Goal: Consume media (video, audio): Consume media (video, audio)

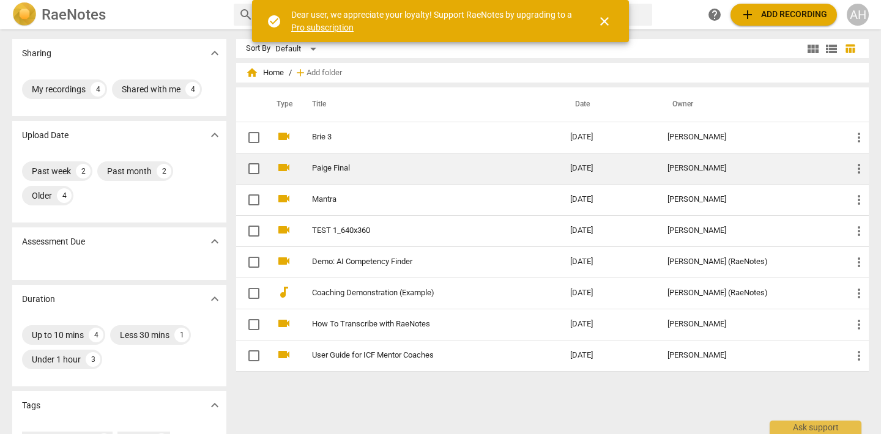
click at [341, 167] on link "Paige Final" at bounding box center [419, 168] width 214 height 9
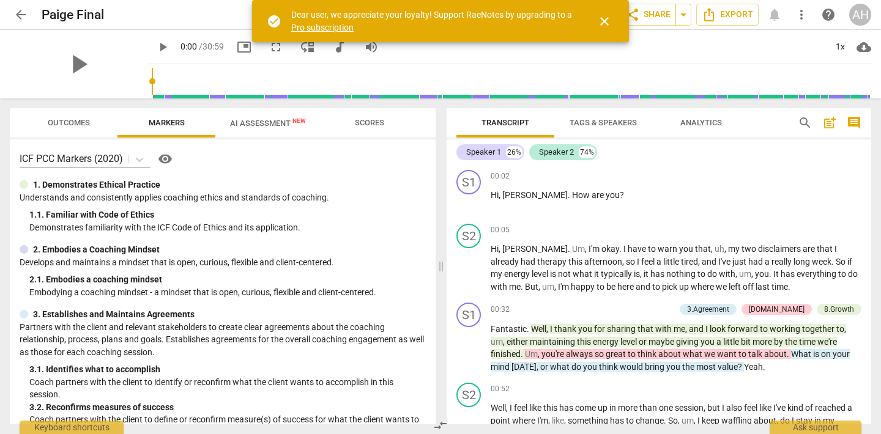
click at [155, 46] on span "play_arrow" at bounding box center [162, 47] width 15 height 15
click at [613, 17] on span "close" at bounding box center [603, 21] width 29 height 15
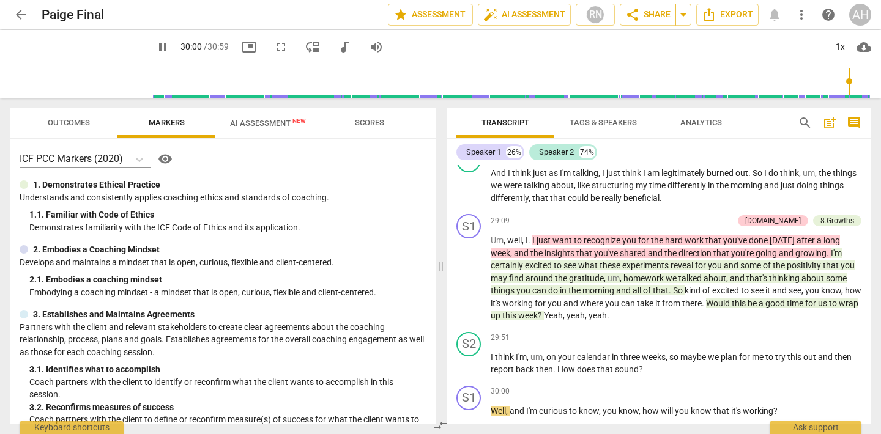
scroll to position [6126, 0]
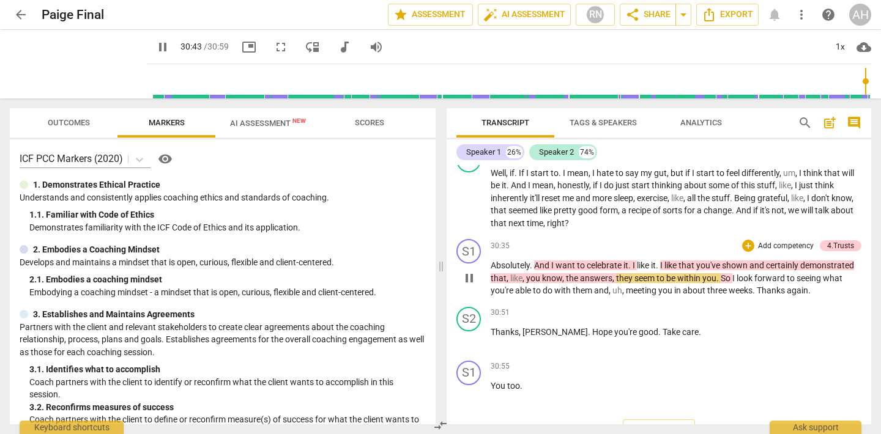
click at [712, 295] on span "three" at bounding box center [717, 291] width 21 height 10
click at [788, 297] on p "Absolutely . And I want to celebrate it . I like it . I like that you've shown …" at bounding box center [675, 278] width 371 height 38
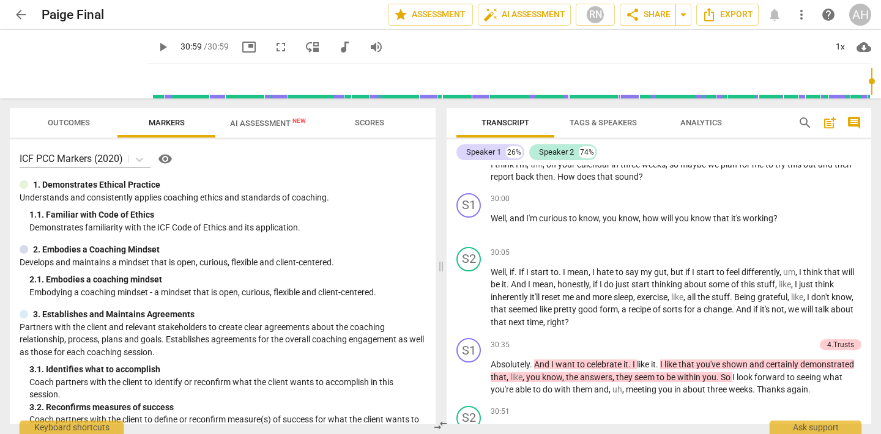
scroll to position [5945, 0]
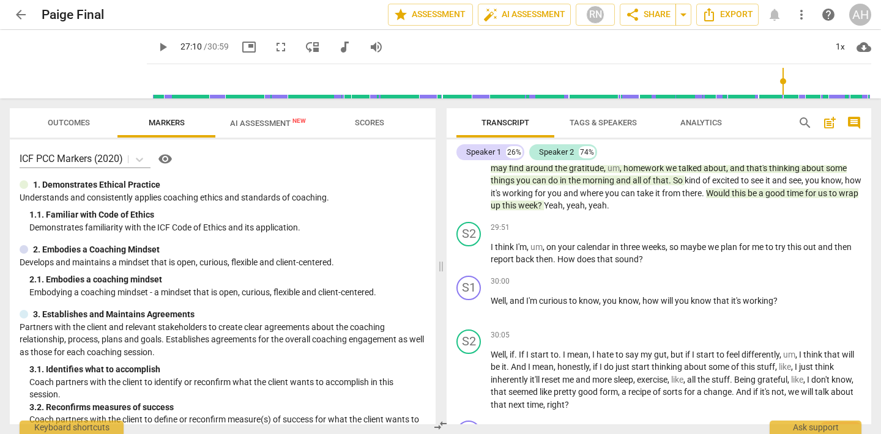
click at [779, 78] on input "range" at bounding box center [511, 81] width 719 height 39
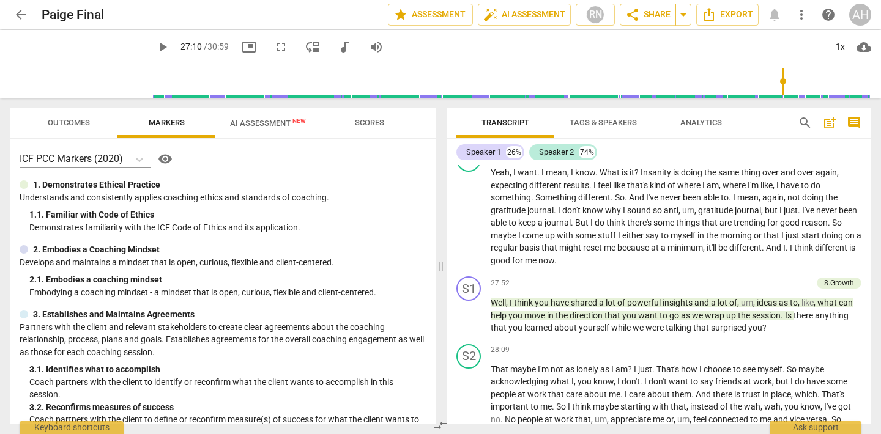
click at [700, 87] on input "range" at bounding box center [511, 81] width 719 height 39
click at [689, 83] on input "range" at bounding box center [511, 81] width 719 height 39
click at [711, 79] on input "range" at bounding box center [511, 81] width 719 height 39
click at [711, 69] on input "range" at bounding box center [511, 81] width 719 height 39
click at [701, 80] on input "range" at bounding box center [511, 81] width 719 height 39
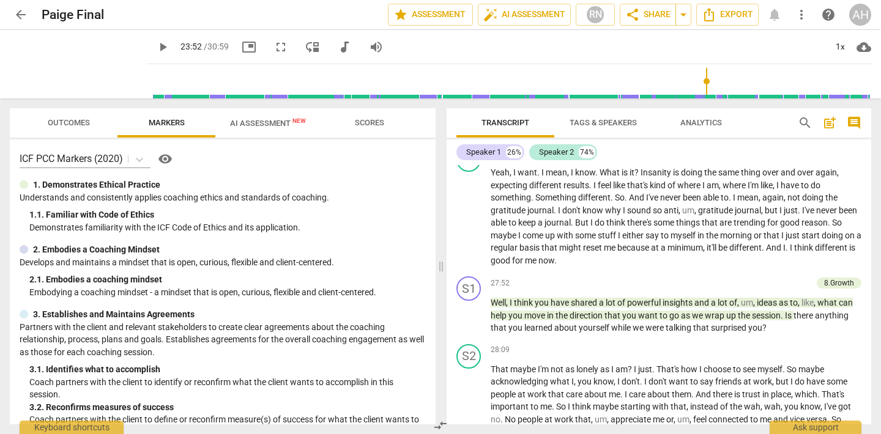
click at [152, 48] on span "play_arrow" at bounding box center [163, 47] width 22 height 15
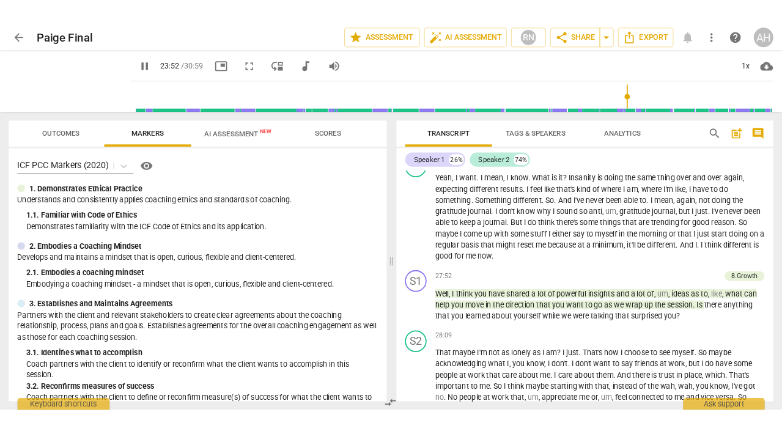
scroll to position [4730, 0]
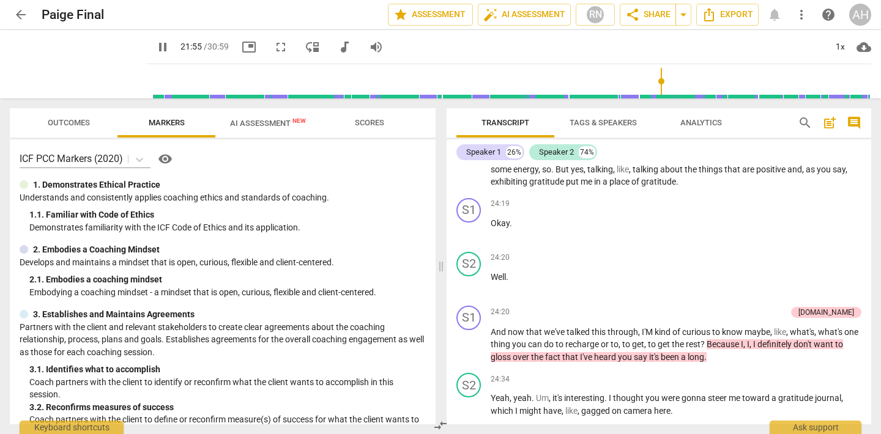
drag, startPoint x: 703, startPoint y: 79, endPoint x: 655, endPoint y: 80, distance: 47.7
click at [655, 80] on input "range" at bounding box center [511, 81] width 719 height 39
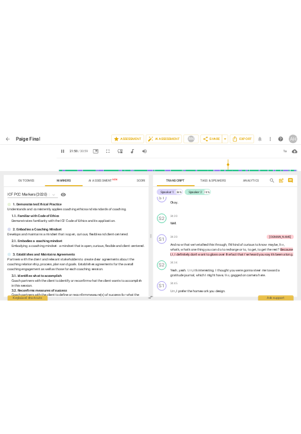
scroll to position [7196, 0]
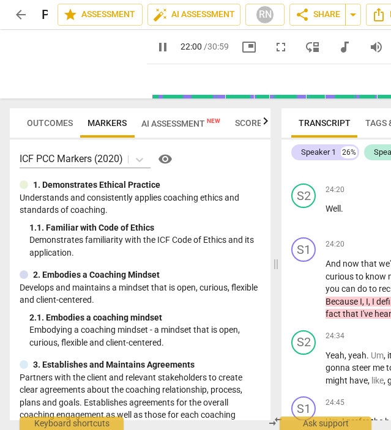
type input "1320"
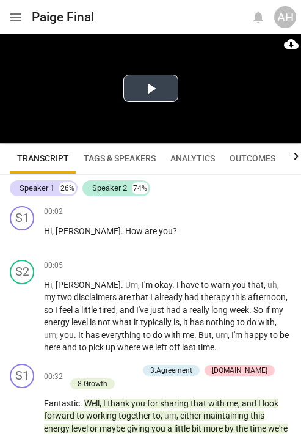
click at [141, 101] on button "Play Video" at bounding box center [151, 89] width 55 height 28
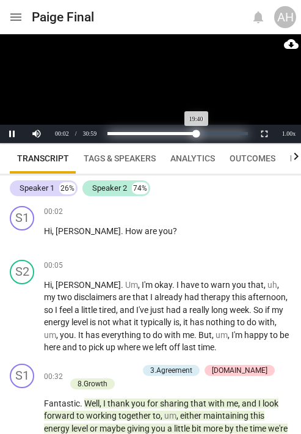
drag, startPoint x: 108, startPoint y: 134, endPoint x: 197, endPoint y: 140, distance: 89.5
click at [197, 140] on div "Loaded : 0% Progress : 63.48%" at bounding box center [178, 134] width 150 height 18
drag, startPoint x: 198, startPoint y: 135, endPoint x: 221, endPoint y: 134, distance: 23.9
click at [221, 134] on div "Progress : 80.87%" at bounding box center [165, 133] width 114 height 3
drag, startPoint x: 218, startPoint y: 134, endPoint x: 207, endPoint y: 133, distance: 11.1
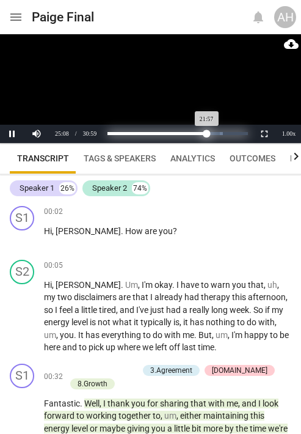
click at [207, 133] on div "Progress : 70.87%" at bounding box center [158, 133] width 100 height 3
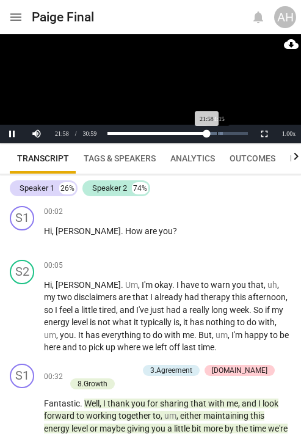
click at [218, 135] on div "Loaded : 0% Progress : 70.94%" at bounding box center [178, 134] width 150 height 18
click at [212, 135] on div "Loaded : 0% Progress : 70.98%" at bounding box center [178, 134] width 150 height 18
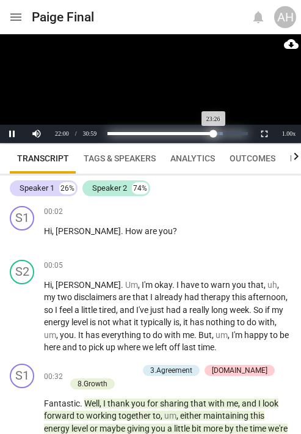
click at [214, 135] on div "Progress : 75.65%" at bounding box center [161, 133] width 106 height 3
click at [216, 132] on div "Progress : 77.39%" at bounding box center [162, 133] width 109 height 3
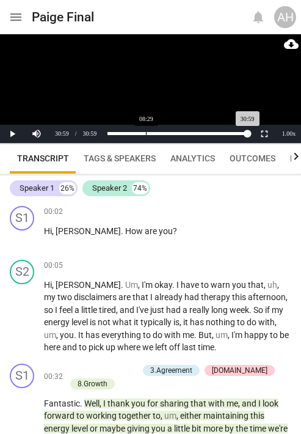
click at [146, 141] on div "Loaded : 0% Progress : 100.00%" at bounding box center [178, 134] width 150 height 18
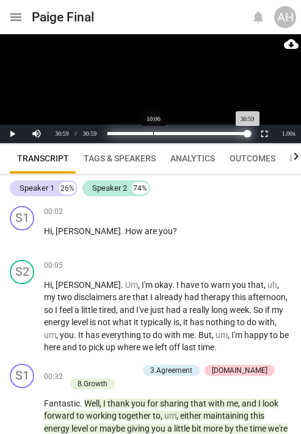
click at [150, 135] on div "Loaded : 0% Progress : 100.00%" at bounding box center [178, 133] width 141 height 3
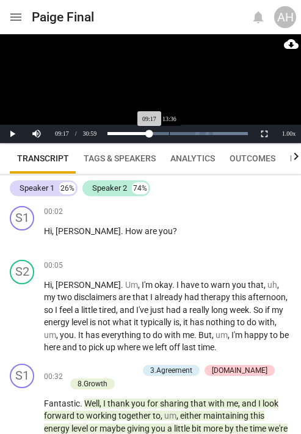
drag, startPoint x: 169, startPoint y: 136, endPoint x: 160, endPoint y: 136, distance: 9.2
click at [169, 136] on div "Loaded : 0% Progress : 30.00%" at bounding box center [178, 134] width 150 height 18
click at [154, 135] on div "Loaded : 0% Progress : 30.00%" at bounding box center [178, 134] width 150 height 18
click at [160, 136] on div "Loaded : 0% Progress : 30.00%" at bounding box center [178, 134] width 150 height 18
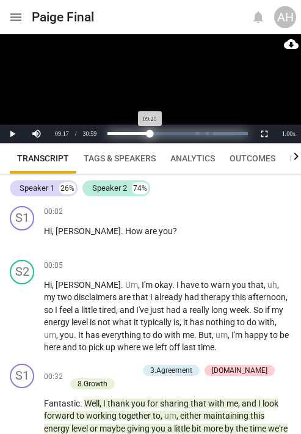
click at [150, 132] on div "Progress : 30.43%" at bounding box center [129, 133] width 43 height 3
click at [162, 132] on div "Loaded : 0% Progress : 30.43%" at bounding box center [178, 133] width 141 height 3
click at [156, 133] on div "Loaded : 0% Progress : 38.70%" at bounding box center [177, 133] width 141 height 3
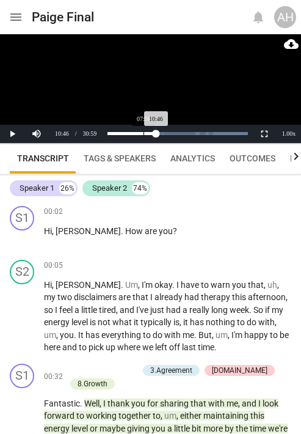
click at [138, 131] on div "Loaded : 0% Progress : 34.78%" at bounding box center [178, 134] width 150 height 18
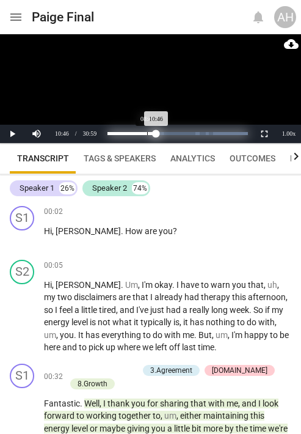
click at [146, 135] on div "Loaded : 0% Progress : 34.78%" at bounding box center [178, 133] width 141 height 3
click at [146, 133] on div "Progress : 27.39%" at bounding box center [127, 133] width 39 height 3
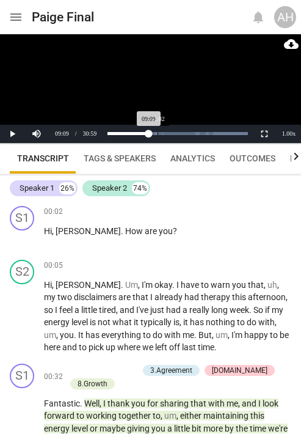
click at [157, 136] on div "Loaded : 0% Progress : 29.57%" at bounding box center [178, 134] width 150 height 18
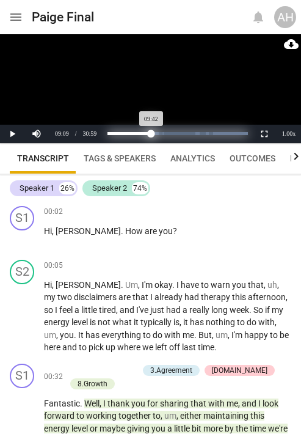
click at [152, 135] on div "Progress : 31.30%" at bounding box center [130, 133] width 44 height 3
click at [144, 132] on div "Progress : 31.30%" at bounding box center [130, 133] width 44 height 3
click at [149, 135] on div "Loaded : 0% Progress : 25.65%" at bounding box center [178, 133] width 141 height 3
click at [152, 135] on div "Progress : 31.30%" at bounding box center [130, 133] width 44 height 3
drag, startPoint x: 152, startPoint y: 133, endPoint x: 144, endPoint y: 133, distance: 8.0
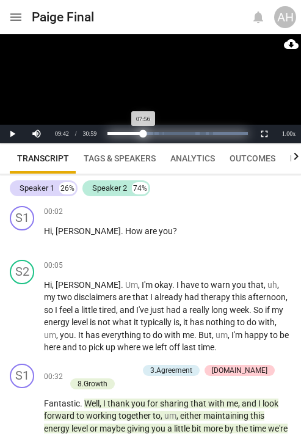
click at [144, 133] on div "Progress : 25.65%" at bounding box center [126, 133] width 36 height 3
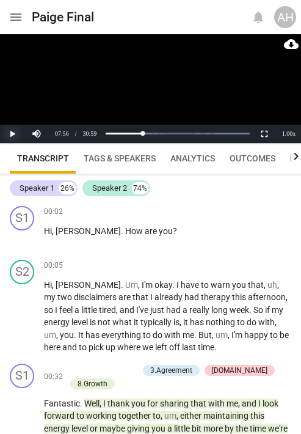
click at [10, 133] on button "Play" at bounding box center [12, 134] width 24 height 18
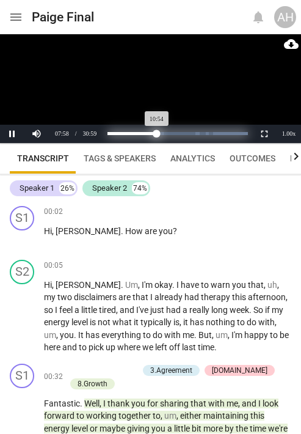
drag, startPoint x: 142, startPoint y: 136, endPoint x: 157, endPoint y: 134, distance: 14.8
click at [157, 134] on div "Progress : 35.22%" at bounding box center [133, 133] width 50 height 3
click at [152, 134] on div "Progress : 32.17%" at bounding box center [129, 133] width 45 height 3
drag, startPoint x: 152, startPoint y: 135, endPoint x: 144, endPoint y: 131, distance: 8.5
click at [144, 132] on div "Progress : 26.09%" at bounding box center [126, 133] width 37 height 3
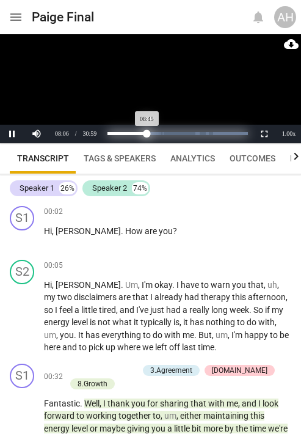
click at [147, 134] on div "Progress : 28.26%" at bounding box center [128, 133] width 40 height 3
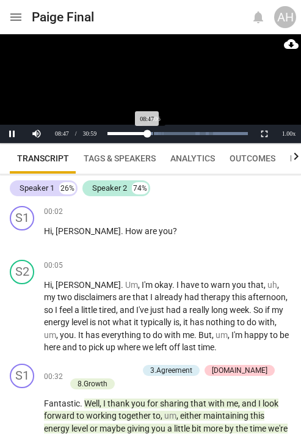
click at [153, 138] on div "Loaded : 0% Progress : 28.39%" at bounding box center [178, 134] width 150 height 18
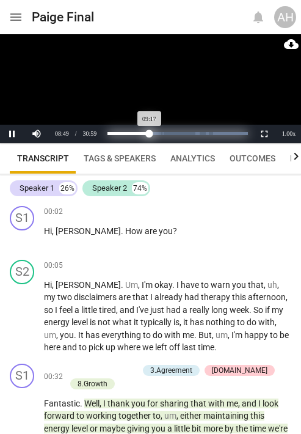
click at [150, 135] on div "Progress : 30.00%" at bounding box center [129, 133] width 42 height 3
click at [148, 135] on div "Progress : 28.70%" at bounding box center [128, 133] width 40 height 3
click at [149, 135] on div "Progress : 29.57%" at bounding box center [129, 133] width 42 height 3
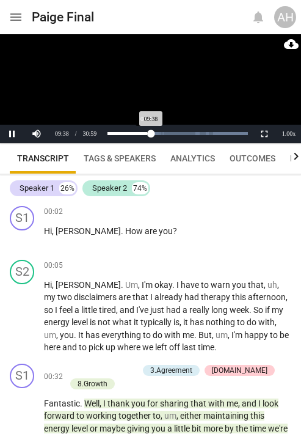
click at [147, 138] on div "Loaded : 0% Progress : 31.11%" at bounding box center [178, 134] width 150 height 18
click at [146, 135] on div "Loaded : 0% Progress : 31.14%" at bounding box center [178, 134] width 150 height 18
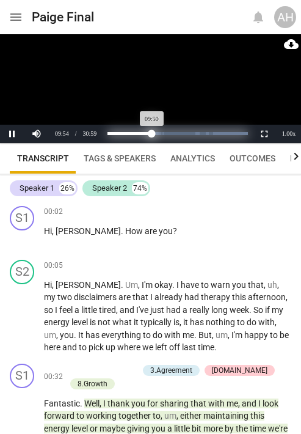
click at [152, 135] on div "Progress : 31.74%" at bounding box center [130, 133] width 45 height 3
click at [142, 133] on div "Loaded : 0% Progress : 24.35%" at bounding box center [178, 133] width 141 height 3
click at [148, 134] on div "Loaded : 0% Progress : 28.70%" at bounding box center [178, 133] width 141 height 3
click at [153, 132] on div "Loaded : 0% Progress : 28.86%" at bounding box center [178, 133] width 141 height 3
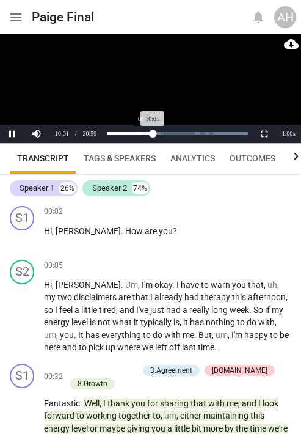
click at [145, 136] on div "Loaded : 0% Progress : 32.33%" at bounding box center [178, 134] width 150 height 18
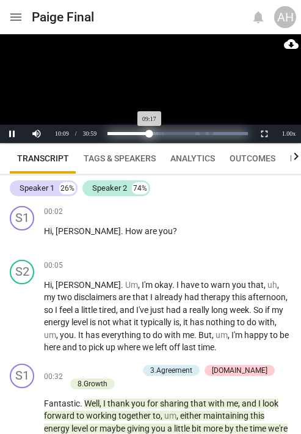
click at [150, 132] on div "Progress : 30.00%" at bounding box center [129, 133] width 42 height 3
drag, startPoint x: 153, startPoint y: 138, endPoint x: 146, endPoint y: 138, distance: 7.9
click at [146, 135] on div "Progress : 26.96%" at bounding box center [127, 133] width 38 height 3
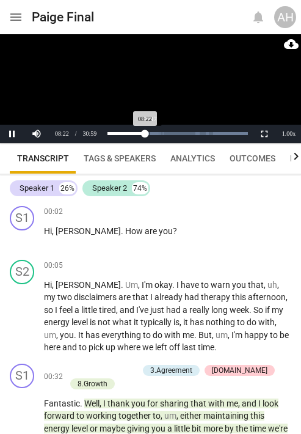
drag, startPoint x: 146, startPoint y: 138, endPoint x: 142, endPoint y: 130, distance: 9.1
click at [149, 137] on div "Loaded : 0% Progress : 27.01%" at bounding box center [178, 134] width 150 height 18
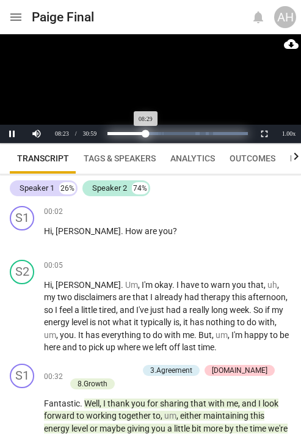
click at [146, 132] on div "Progress : 27.39%" at bounding box center [127, 133] width 39 height 3
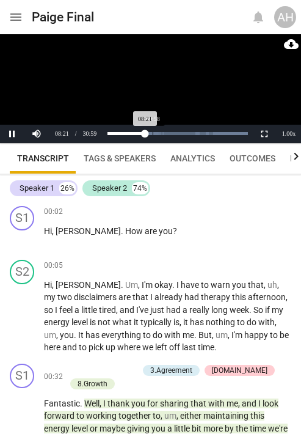
drag, startPoint x: 145, startPoint y: 128, endPoint x: 153, endPoint y: 129, distance: 8.0
click at [153, 129] on div "Loaded : 0% Progress : 27.00%" at bounding box center [178, 134] width 150 height 18
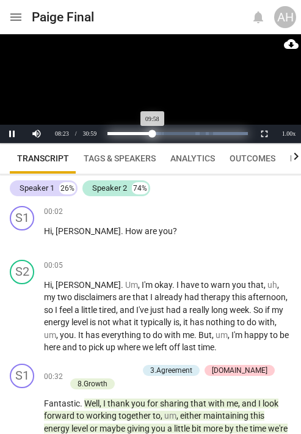
click at [153, 132] on div "Progress : 32.17%" at bounding box center [130, 133] width 45 height 3
click at [155, 132] on div "Progress : 33.48%" at bounding box center [131, 133] width 47 height 3
click at [150, 132] on div "Progress : 30.43%" at bounding box center [129, 133] width 43 height 3
click at [152, 132] on div "Progress : 31.30%" at bounding box center [130, 133] width 44 height 3
click at [147, 132] on div "Progress : 27.83%" at bounding box center [127, 133] width 39 height 3
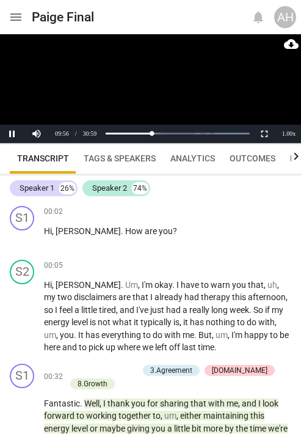
click at [142, 94] on video at bounding box center [150, 88] width 301 height 109
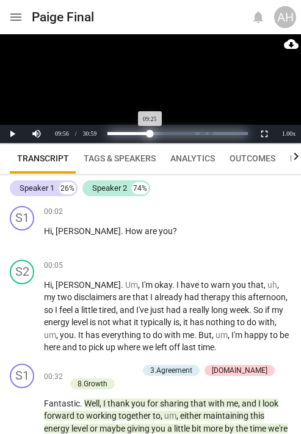
click at [150, 135] on div "Progress : 30.43%" at bounding box center [129, 133] width 43 height 3
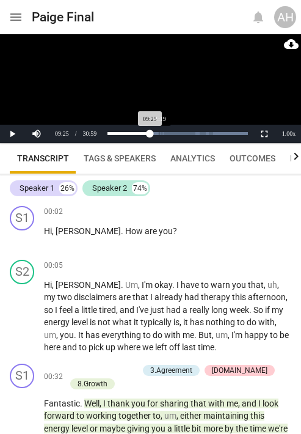
click at [158, 139] on div "Loaded : 0% Progress : 30.43%" at bounding box center [178, 134] width 150 height 18
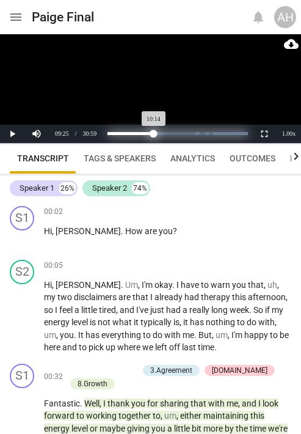
drag, startPoint x: 148, startPoint y: 136, endPoint x: 154, endPoint y: 136, distance: 6.1
click at [154, 135] on div "Progress : 33.04%" at bounding box center [131, 133] width 46 height 3
click at [152, 133] on div "Progress : 31.30%" at bounding box center [130, 133] width 44 height 3
click at [153, 135] on div "Progress : 32.61%" at bounding box center [131, 133] width 46 height 3
click at [152, 133] on div "Progress : 31.74%" at bounding box center [130, 133] width 45 height 3
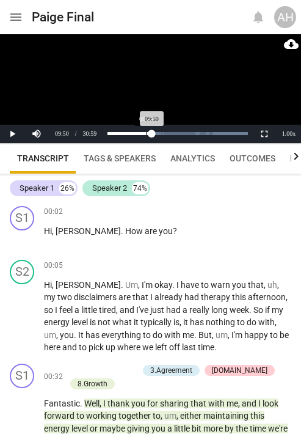
click at [146, 139] on div "Loaded : 0% Progress : 31.74%" at bounding box center [178, 134] width 150 height 18
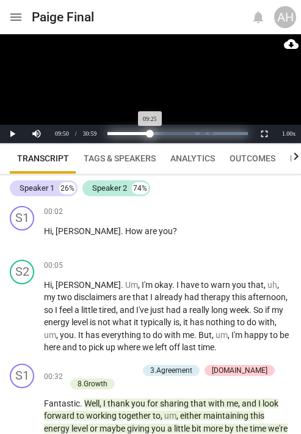
click at [150, 132] on div "Progress : 30.43%" at bounding box center [129, 133] width 43 height 3
click at [153, 134] on div "Progress : 32.17%" at bounding box center [130, 133] width 45 height 3
click at [150, 133] on div "Progress : 30.43%" at bounding box center [129, 133] width 43 height 3
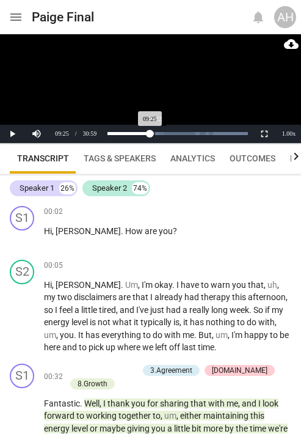
click at [155, 136] on div "Loaded : 0% Progress : 30.43%" at bounding box center [178, 134] width 150 height 18
click at [154, 138] on div "Loaded : 0% Progress : 30.43%" at bounding box center [178, 134] width 150 height 18
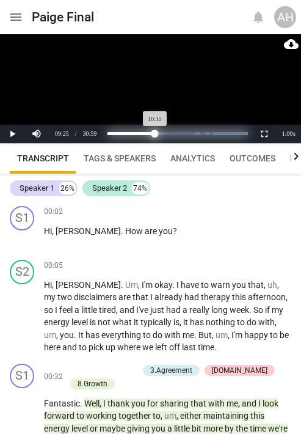
click at [155, 134] on div "Progress : 33.91%" at bounding box center [132, 133] width 48 height 3
click at [152, 132] on div "Progress : 31.30%" at bounding box center [130, 133] width 44 height 3
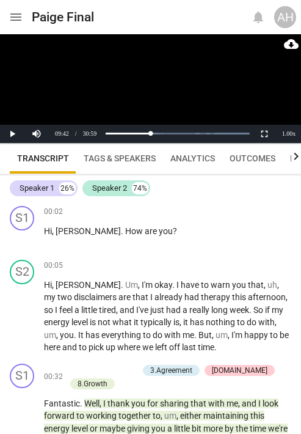
click at [168, 79] on video at bounding box center [150, 88] width 301 height 109
click at [16, 133] on button "Pause" at bounding box center [12, 134] width 24 height 18
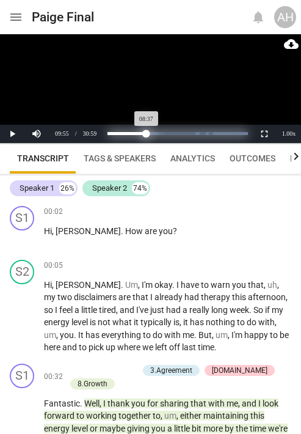
click at [147, 133] on div "Progress : 27.83%" at bounding box center [127, 133] width 39 height 3
click at [154, 133] on div "Progress : 33.48%" at bounding box center [131, 133] width 47 height 3
click at [151, 133] on div "Progress : 30.87%" at bounding box center [129, 133] width 43 height 3
click at [153, 135] on div "Progress : 32.17%" at bounding box center [130, 133] width 45 height 3
click at [152, 133] on div "Progress : 31.30%" at bounding box center [130, 133] width 44 height 3
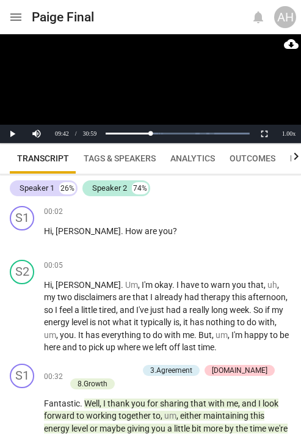
click at [168, 102] on video at bounding box center [150, 88] width 301 height 109
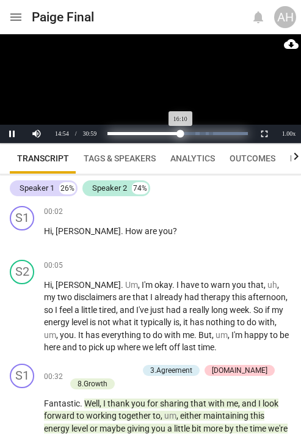
click at [181, 132] on div "Progress : 52.17%" at bounding box center [144, 133] width 73 height 3
click at [177, 132] on div "Progress : 50.00%" at bounding box center [143, 133] width 70 height 3
click at [181, 132] on div "Progress : 52.17%" at bounding box center [144, 133] width 73 height 3
click at [180, 132] on div "Progress : 52.19%" at bounding box center [144, 133] width 73 height 3
drag, startPoint x: 186, startPoint y: 135, endPoint x: 175, endPoint y: 136, distance: 11.0
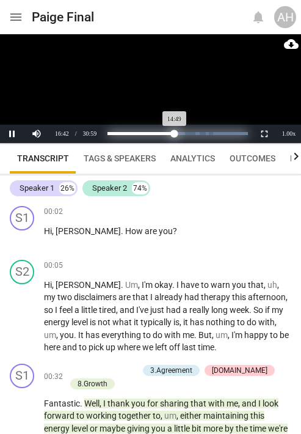
click at [175, 135] on div "Progress : 47.83%" at bounding box center [141, 133] width 67 height 3
click at [195, 134] on div "Progress : 62.17%" at bounding box center [151, 133] width 87 height 3
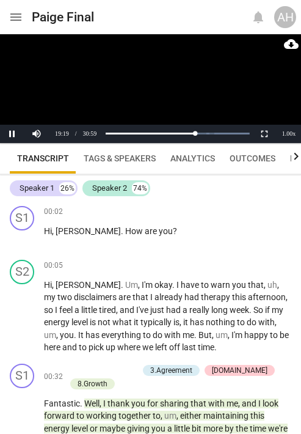
click at [162, 82] on video at bounding box center [150, 88] width 301 height 109
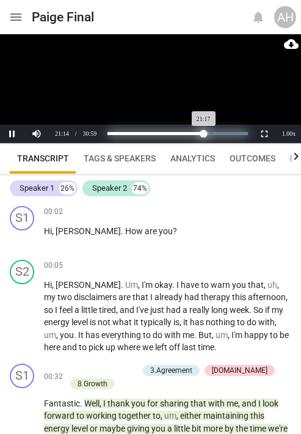
click at [204, 134] on div "Progress : 68.70%" at bounding box center [156, 133] width 97 height 3
drag, startPoint x: 209, startPoint y: 132, endPoint x: 203, endPoint y: 130, distance: 6.4
click at [203, 132] on div "Loaded : 0% Progress : 67.83%" at bounding box center [178, 133] width 141 height 3
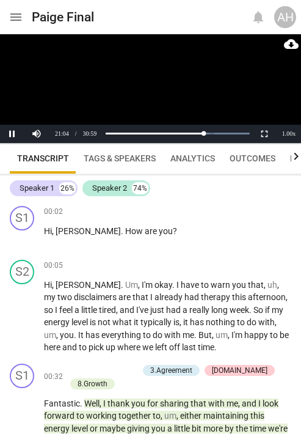
click at [86, 79] on video at bounding box center [150, 88] width 301 height 109
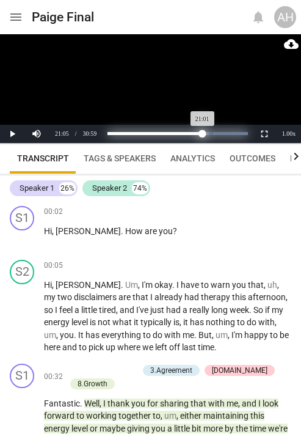
click at [203, 135] on div "Progress : 67.83%" at bounding box center [155, 133] width 95 height 3
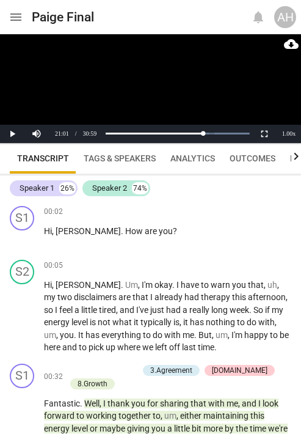
click at [158, 97] on video at bounding box center [150, 88] width 301 height 109
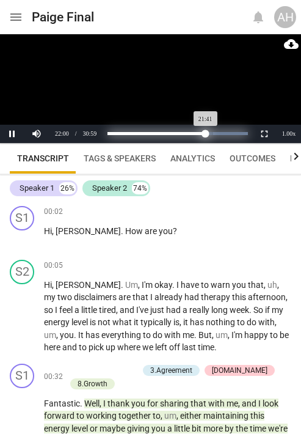
click at [206, 132] on div "Progress : 70.00%" at bounding box center [157, 133] width 98 height 3
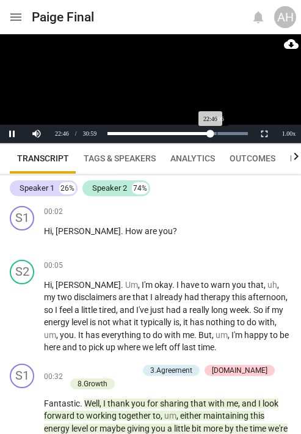
click at [217, 136] on div "Loaded : 0% Progress : 73.51%" at bounding box center [178, 134] width 150 height 18
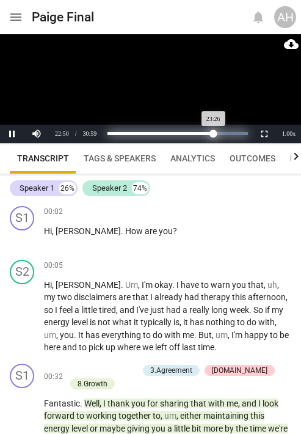
click at [214, 135] on div "Progress : 75.65%" at bounding box center [161, 133] width 106 height 3
click at [213, 135] on div "Progress : 75.22%" at bounding box center [161, 133] width 106 height 3
click at [216, 132] on div "Progress : 76.96%" at bounding box center [162, 133] width 108 height 3
click at [214, 135] on div "Progress : 75.65%" at bounding box center [161, 133] width 106 height 3
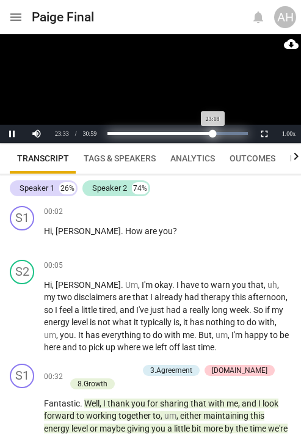
click at [213, 132] on div "Progress : 75.22%" at bounding box center [161, 133] width 106 height 3
click at [218, 133] on div "Progress : 78.70%" at bounding box center [163, 133] width 111 height 3
click at [218, 133] on div "Progress : 78.26%" at bounding box center [163, 133] width 110 height 3
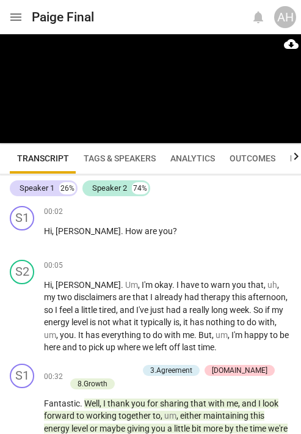
click at [215, 125] on div "Loaded : 0% Progress : 90.03%" at bounding box center [178, 134] width 150 height 18
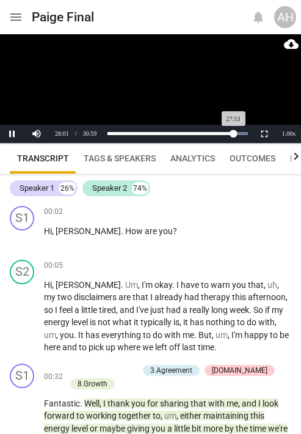
click at [234, 133] on div "Progress : 90.00%" at bounding box center [171, 133] width 127 height 3
click at [202, 86] on video at bounding box center [150, 88] width 301 height 109
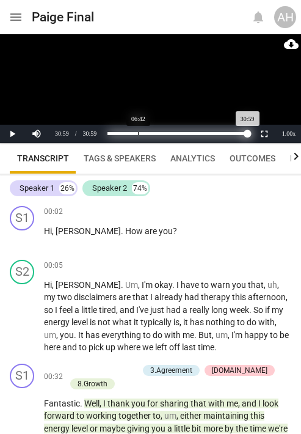
click at [138, 135] on div "Loaded : 0% Progress : 100.00%" at bounding box center [178, 133] width 141 height 3
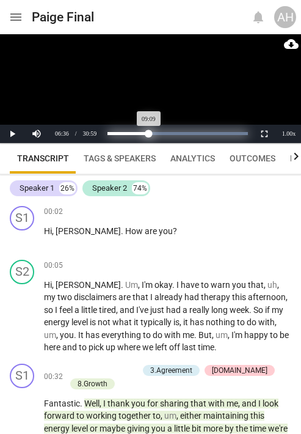
click at [149, 135] on div "Loaded : 0% Progress : 29.57%" at bounding box center [178, 133] width 141 height 3
click at [157, 135] on div "Loaded : 0% Progress : 34.78%" at bounding box center [178, 133] width 141 height 3
click at [172, 132] on div "Loaded : 0% Progress : 34.78%" at bounding box center [178, 133] width 141 height 3
click at [183, 132] on div "Loaded : 0% Progress : 45.65%" at bounding box center [178, 133] width 141 height 3
click at [169, 133] on div "Progress : 53.48%" at bounding box center [145, 133] width 75 height 3
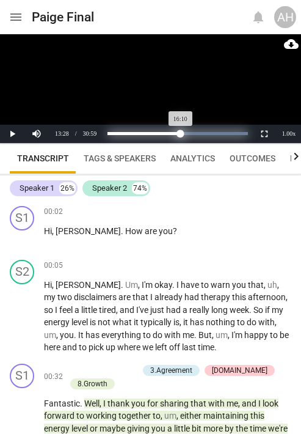
drag, startPoint x: 171, startPoint y: 134, endPoint x: 181, endPoint y: 135, distance: 9.9
click at [181, 135] on div "Progress : 52.17%" at bounding box center [144, 133] width 73 height 3
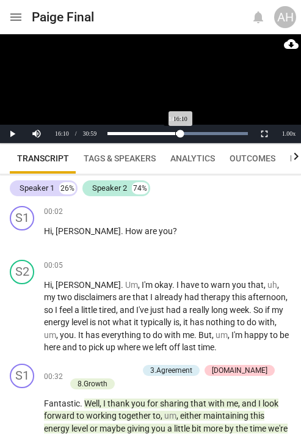
click at [176, 136] on div "Loaded : 0% Progress : 52.17%" at bounding box center [178, 134] width 150 height 18
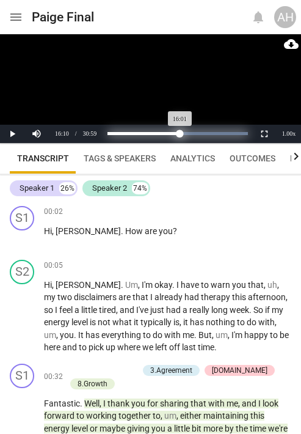
click at [180, 135] on div "Progress : 51.74%" at bounding box center [144, 133] width 73 height 3
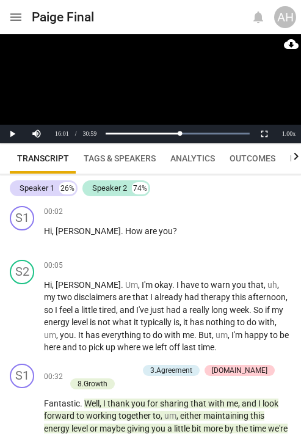
click at [163, 83] on video at bounding box center [150, 88] width 301 height 109
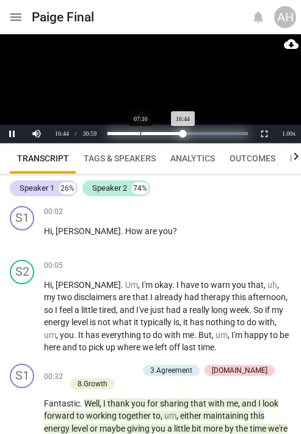
click at [136, 135] on div "Loaded : 0% Progress : 54.02%" at bounding box center [178, 133] width 141 height 3
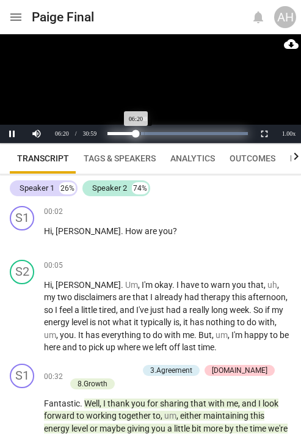
click at [136, 135] on div "Progress : 20.49%" at bounding box center [122, 133] width 29 height 3
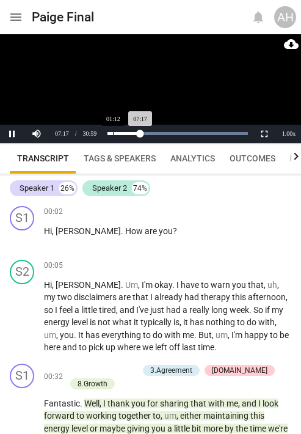
click at [113, 136] on div "Loaded : 0% Progress : 23.55%" at bounding box center [178, 134] width 150 height 18
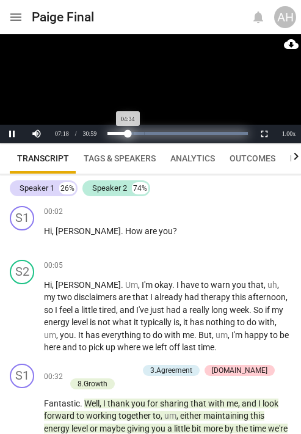
click at [128, 133] on div "Loaded : 0% Progress : 14.78%" at bounding box center [178, 133] width 141 height 3
click at [139, 133] on div "Loaded : 0% Progress : 22.61%" at bounding box center [178, 133] width 141 height 3
click at [144, 134] on div "Loaded : 0% Progress : 26.09%" at bounding box center [178, 133] width 141 height 3
drag, startPoint x: 145, startPoint y: 133, endPoint x: 160, endPoint y: 133, distance: 15.3
click at [160, 133] on div "Progress : 37.39%" at bounding box center [134, 133] width 53 height 3
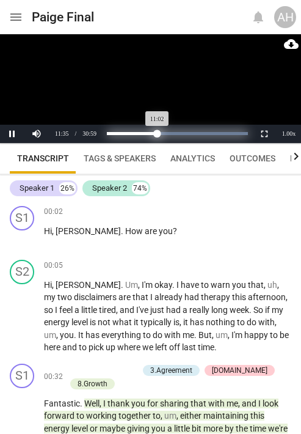
click at [157, 133] on div "Progress : 35.65%" at bounding box center [132, 133] width 50 height 3
click at [160, 133] on div "Progress : 37.39%" at bounding box center [133, 133] width 53 height 3
click at [158, 133] on div "Progress : 36.09%" at bounding box center [132, 133] width 51 height 3
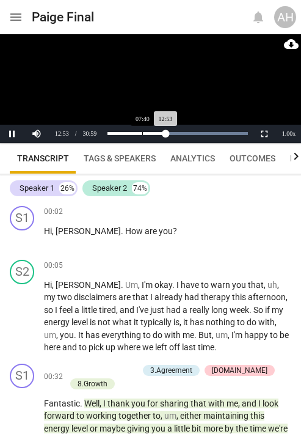
click at [142, 140] on div "Loaded : 0% Progress : 41.59%" at bounding box center [178, 134] width 150 height 18
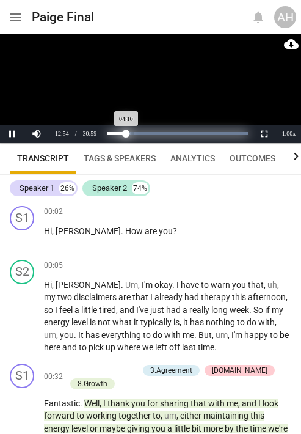
click at [127, 135] on div "Loaded : 0% Progress : 13.48%" at bounding box center [178, 133] width 141 height 3
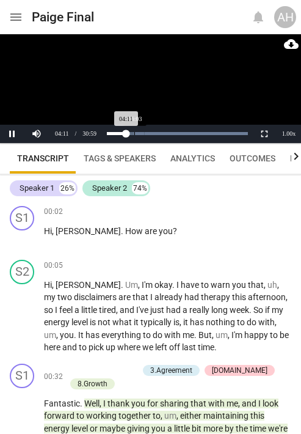
click at [135, 136] on div "Loaded : 0% Progress : 13.50%" at bounding box center [178, 134] width 150 height 18
click at [139, 138] on div "Loaded : 0% Progress : 13.55%" at bounding box center [178, 134] width 150 height 18
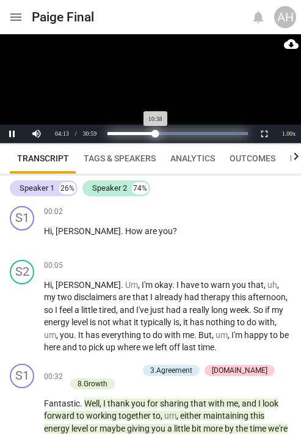
drag, startPoint x: 129, startPoint y: 136, endPoint x: 146, endPoint y: 136, distance: 17.1
click at [155, 135] on div "Progress : 34.35%" at bounding box center [132, 133] width 48 height 3
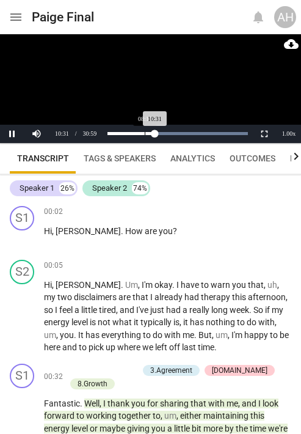
click at [145, 136] on div "Loaded : 0% Progress : 33.95%" at bounding box center [178, 134] width 150 height 18
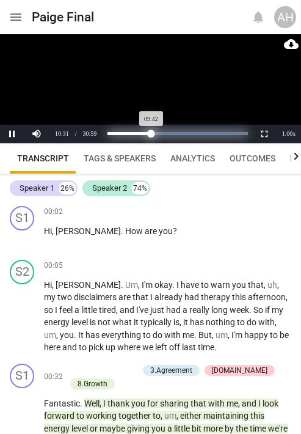
click at [152, 135] on div "Progress : 31.30%" at bounding box center [130, 133] width 44 height 3
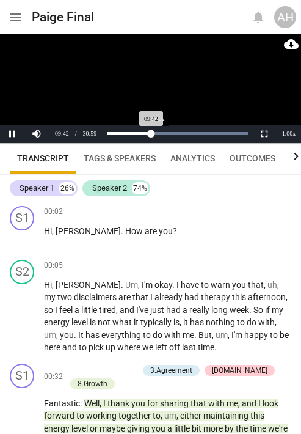
drag, startPoint x: 158, startPoint y: 136, endPoint x: 150, endPoint y: 135, distance: 7.4
click at [157, 135] on div "Loaded : 0% Progress : 31.32%" at bounding box center [178, 134] width 150 height 18
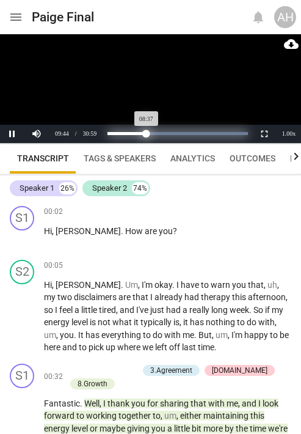
click at [147, 135] on div "Progress : 27.83%" at bounding box center [127, 133] width 39 height 3
click at [146, 135] on div "Progress : 27.39%" at bounding box center [127, 133] width 39 height 3
drag, startPoint x: 146, startPoint y: 135, endPoint x: 128, endPoint y: 131, distance: 18.1
click at [128, 132] on div "Progress : 14.78%" at bounding box center [118, 133] width 21 height 3
click at [129, 135] on div "Progress : 15.22%" at bounding box center [118, 133] width 21 height 3
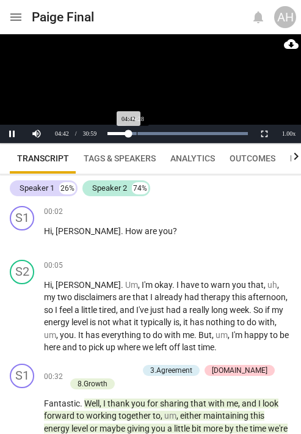
click at [137, 136] on div "Loaded : 0% Progress : 15.22%" at bounding box center [178, 134] width 150 height 18
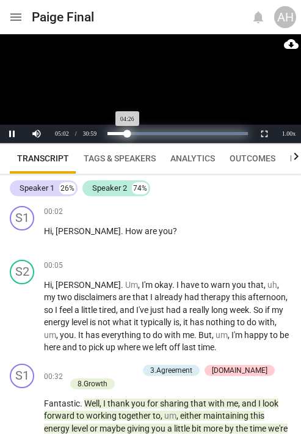
click at [128, 135] on div "Progress : 14.35%" at bounding box center [118, 133] width 20 height 3
click at [131, 135] on div "Progress : 16.52%" at bounding box center [119, 133] width 23 height 3
click at [142, 132] on div "Loaded : 0% Progress : 24.35%" at bounding box center [178, 133] width 141 height 3
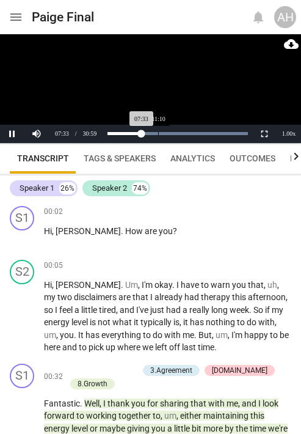
click at [158, 129] on div "Loaded : 0% Progress : 24.37%" at bounding box center [178, 134] width 150 height 18
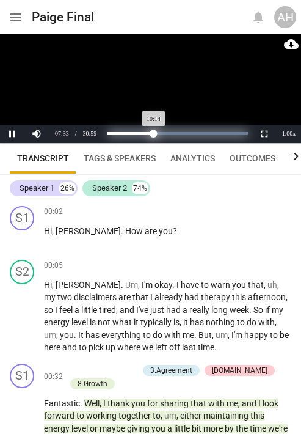
click at [154, 133] on div "Loaded : 0% Progress : 33.04%" at bounding box center [178, 133] width 141 height 3
click at [150, 133] on div "Progress : 33.10%" at bounding box center [131, 133] width 46 height 3
click at [163, 134] on div "Progress : 39.57%" at bounding box center [135, 133] width 56 height 3
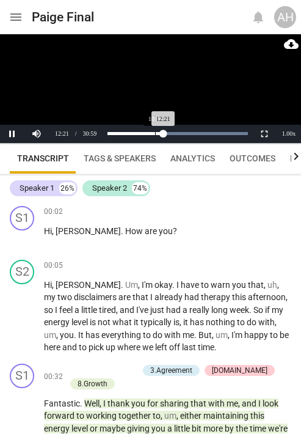
click at [155, 137] on div "Loaded : 0% Progress : 39.89%" at bounding box center [178, 134] width 150 height 18
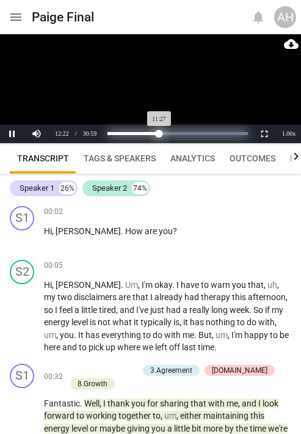
click at [160, 135] on div "Progress : 36.96%" at bounding box center [134, 133] width 52 height 3
click at [163, 135] on div "Progress : 39.57%" at bounding box center [135, 133] width 56 height 3
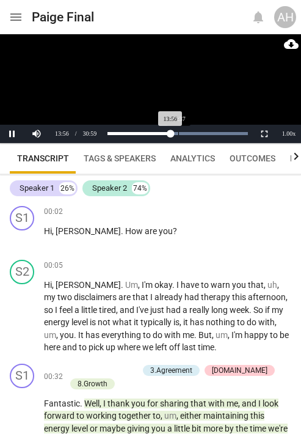
click at [179, 135] on div "Loaded : 0% Progress : 45.01%" at bounding box center [178, 134] width 150 height 18
click at [180, 135] on div "Loaded : 0% Progress : 45.07%" at bounding box center [178, 134] width 150 height 18
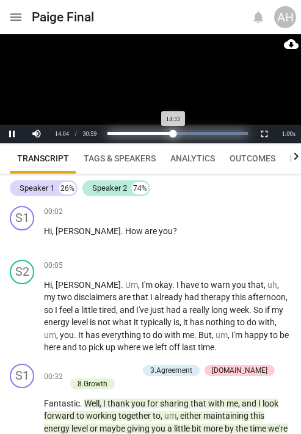
click at [174, 134] on div "Progress : 46.96%" at bounding box center [141, 133] width 66 height 3
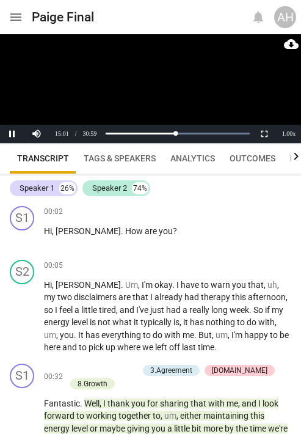
click at [125, 155] on span "Tags & Speakers" at bounding box center [120, 158] width 72 height 10
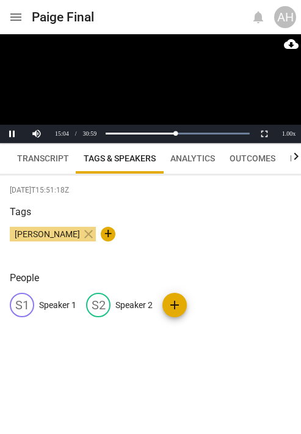
drag, startPoint x: 29, startPoint y: 160, endPoint x: 43, endPoint y: 165, distance: 15.5
click at [29, 161] on span "Transcript" at bounding box center [43, 158] width 52 height 10
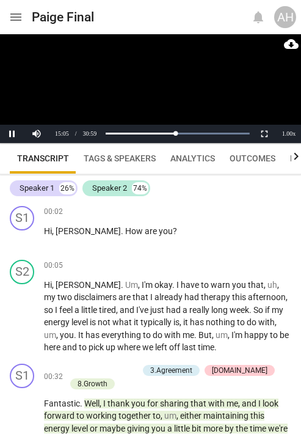
click at [203, 166] on span "Analytics" at bounding box center [192, 158] width 59 height 17
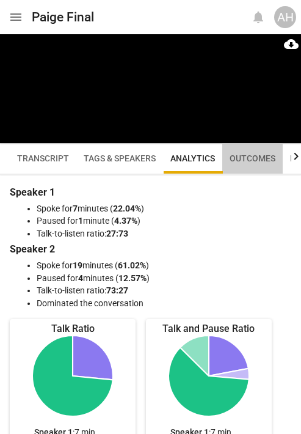
click at [247, 167] on span "Outcomes" at bounding box center [253, 158] width 61 height 17
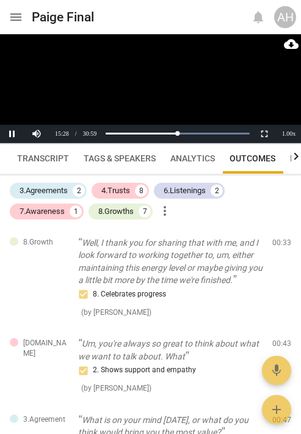
click at [201, 158] on span "Analytics" at bounding box center [193, 158] width 45 height 10
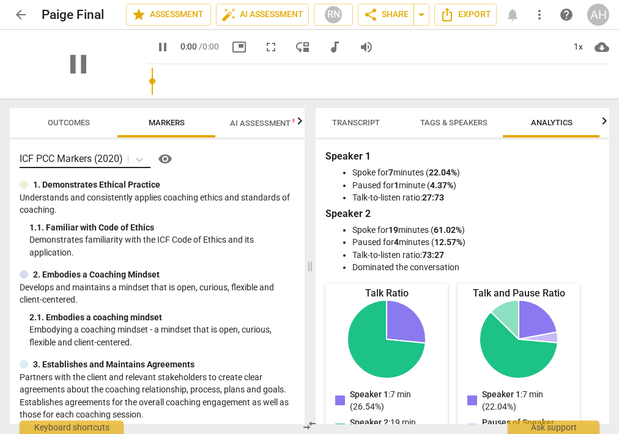
scroll to position [0, 20]
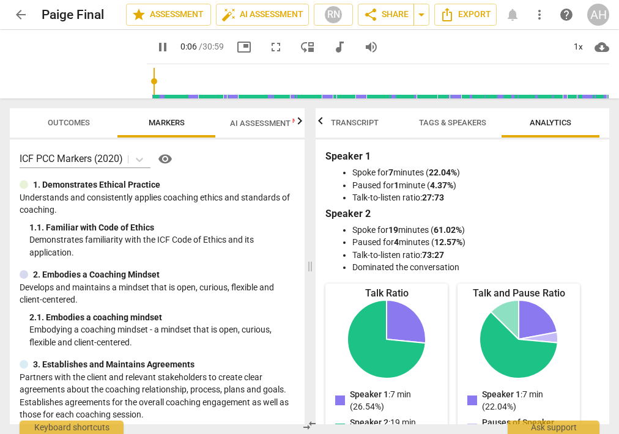
click at [155, 43] on span "pause" at bounding box center [162, 47] width 15 height 15
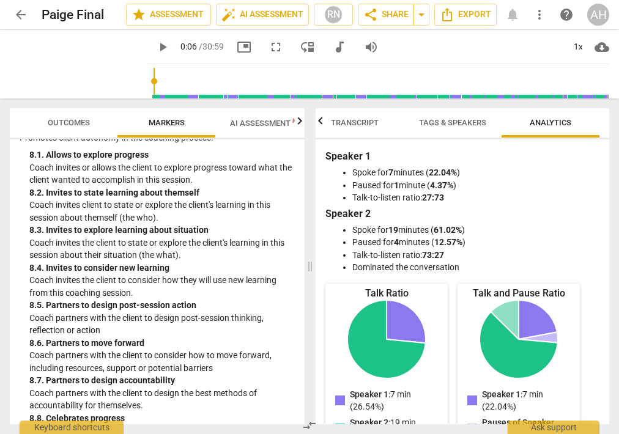
scroll to position [1575, 0]
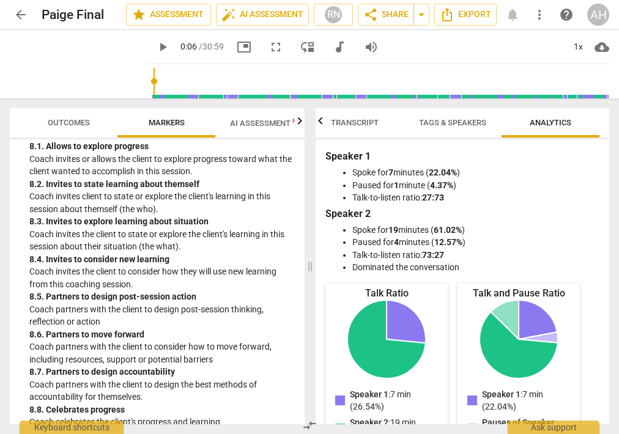
click at [216, 215] on p "Coach invites client to state or explore the client's learning in this session …" at bounding box center [161, 202] width 265 height 25
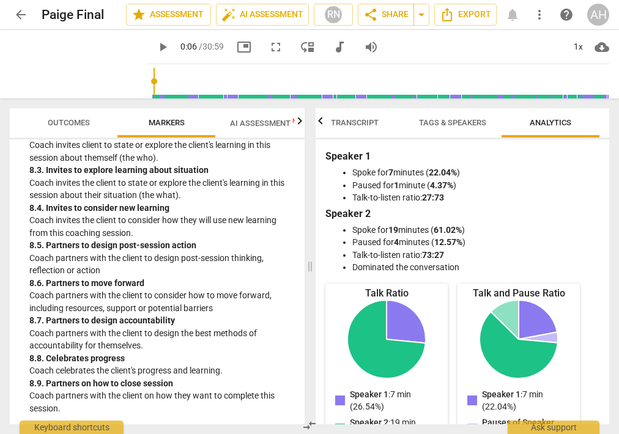
scroll to position [1652, 0]
click at [259, 128] on span "AI Assessment New" at bounding box center [267, 123] width 105 height 18
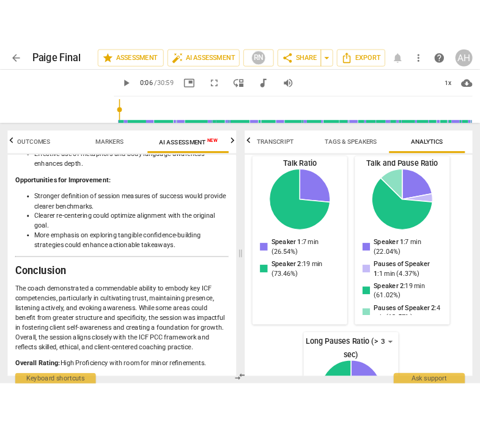
scroll to position [0, 0]
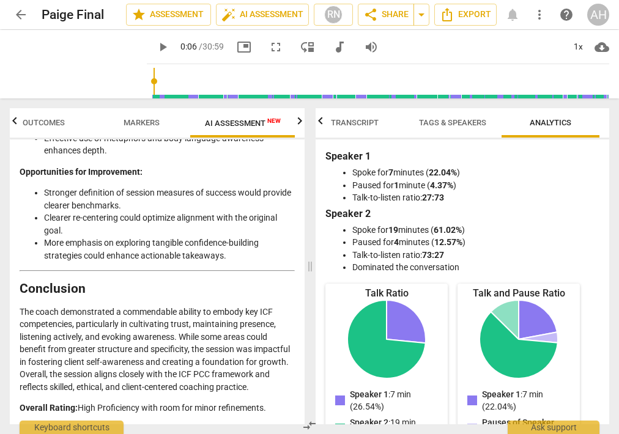
click at [184, 76] on input "range" at bounding box center [380, 81] width 457 height 39
click at [206, 76] on input "range" at bounding box center [380, 81] width 457 height 39
click at [217, 80] on input "range" at bounding box center [380, 81] width 457 height 39
click at [214, 79] on input "range" at bounding box center [380, 81] width 457 height 39
click at [209, 78] on input "range" at bounding box center [380, 81] width 457 height 39
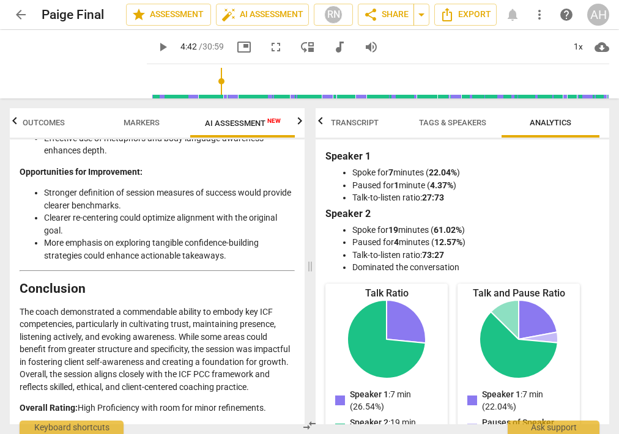
click at [152, 43] on span "play_arrow" at bounding box center [163, 47] width 22 height 15
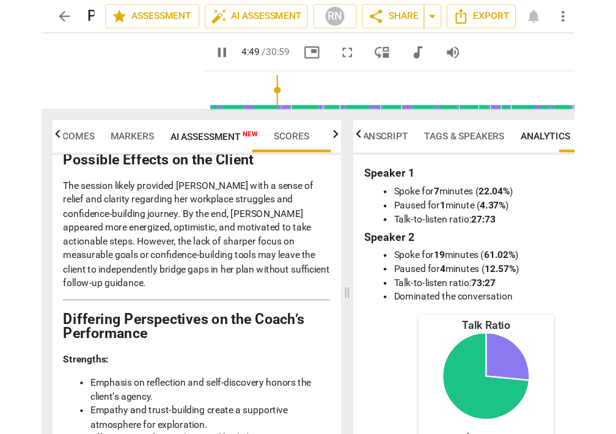
scroll to position [2635, 0]
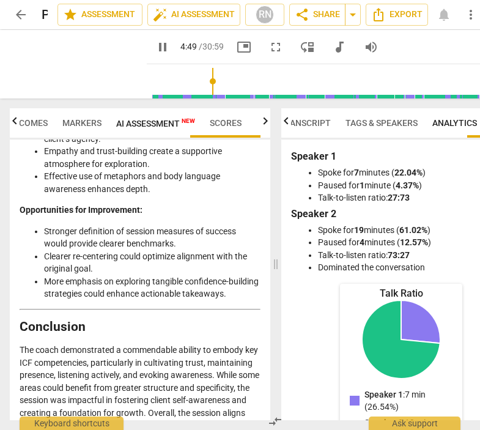
type input "289"
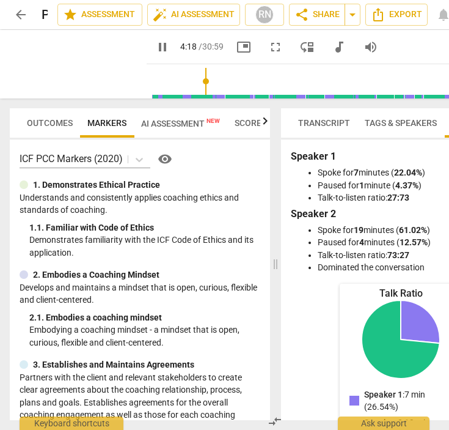
click at [193, 80] on input "range" at bounding box center [346, 81] width 389 height 39
click at [207, 95] on input "range" at bounding box center [346, 81] width 389 height 39
click at [200, 97] on input "range" at bounding box center [346, 81] width 389 height 39
click at [301, 97] on input "range" at bounding box center [346, 81] width 389 height 39
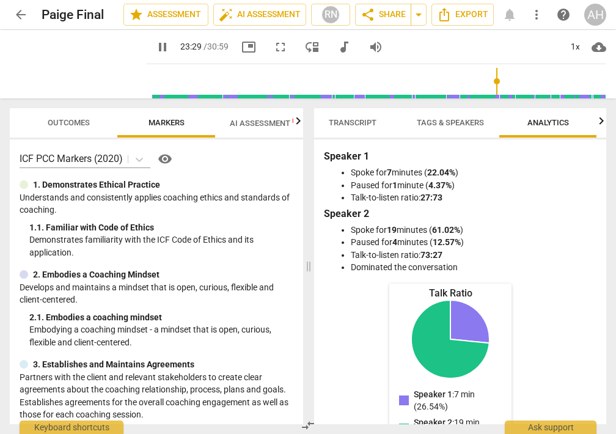
scroll to position [0, 21]
click at [301, 95] on input "range" at bounding box center [379, 81] width 455 height 39
type input "1859"
